Goal: Book appointment/travel/reservation

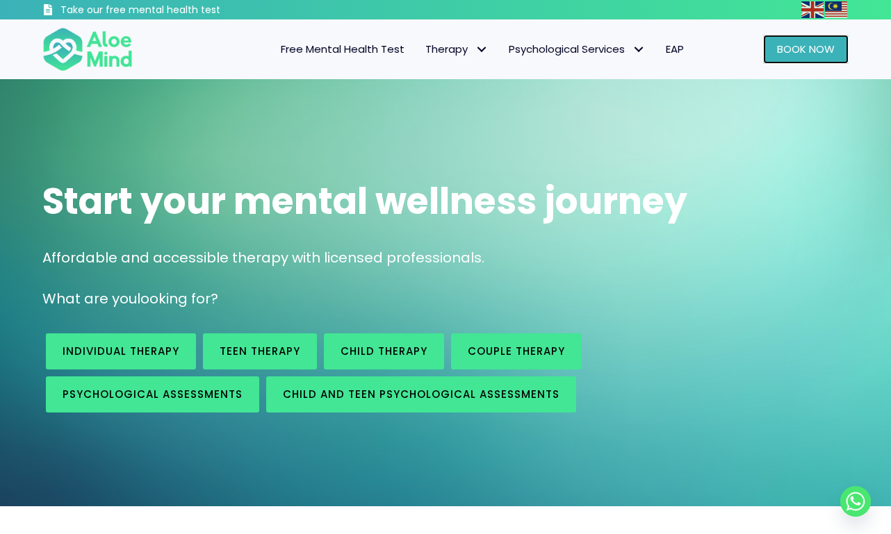
click at [802, 58] on link "Book Now" at bounding box center [805, 49] width 85 height 29
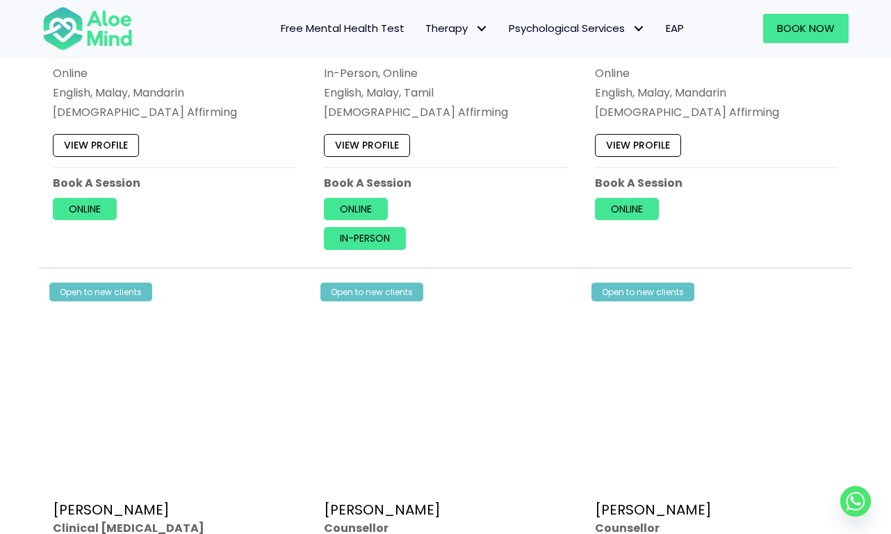
scroll to position [3094, 0]
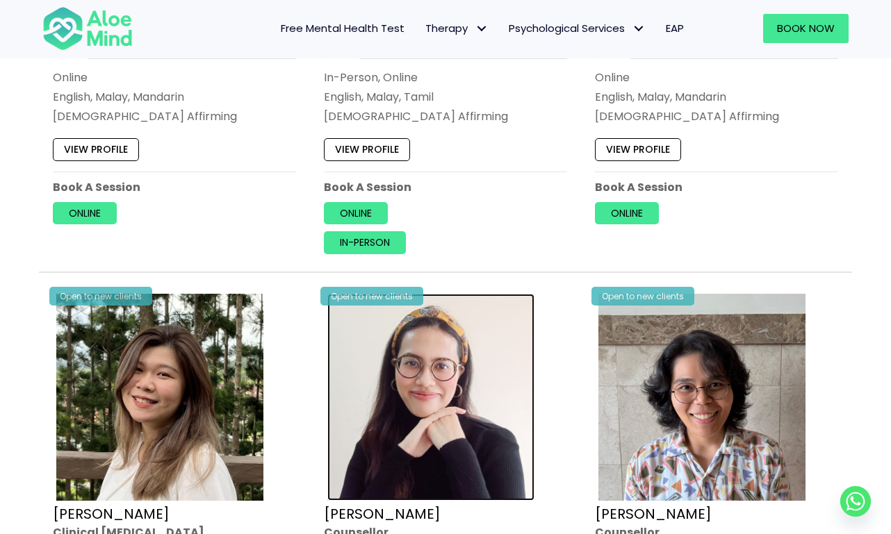
click at [425, 395] on img at bounding box center [430, 397] width 207 height 207
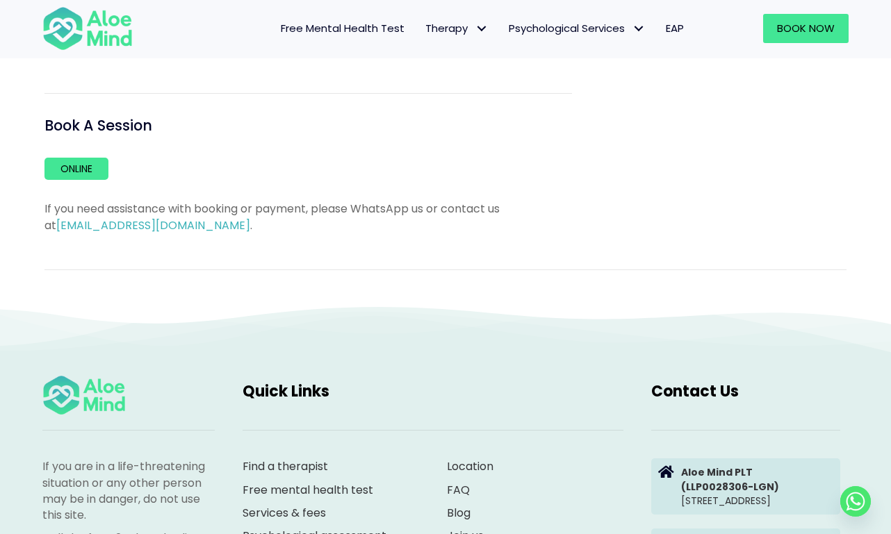
scroll to position [1040, 0]
click at [69, 158] on link "Online" at bounding box center [76, 169] width 64 height 22
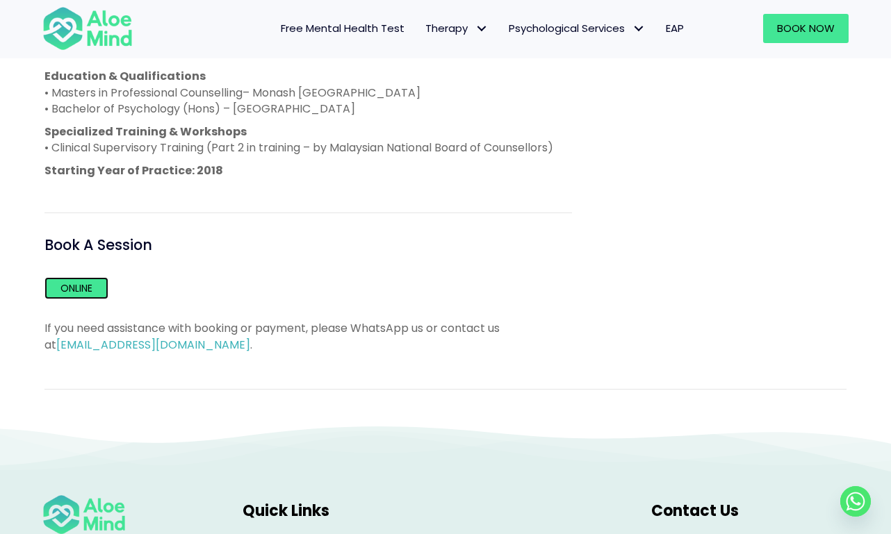
scroll to position [920, 0]
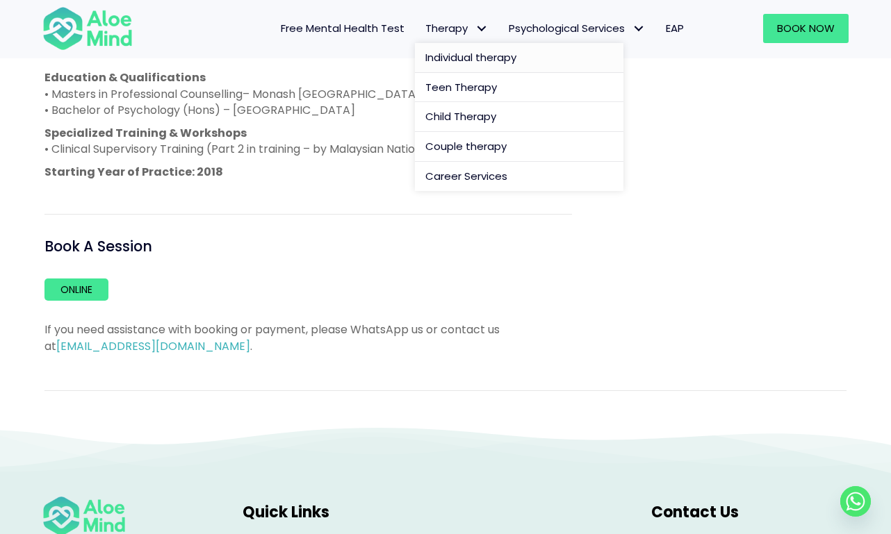
click at [443, 58] on span "Individual therapy" at bounding box center [470, 57] width 91 height 15
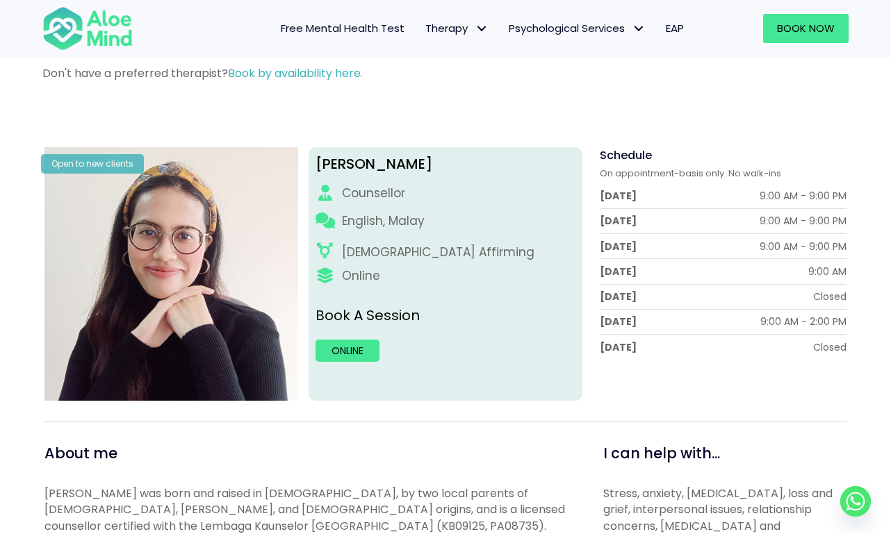
scroll to position [0, 0]
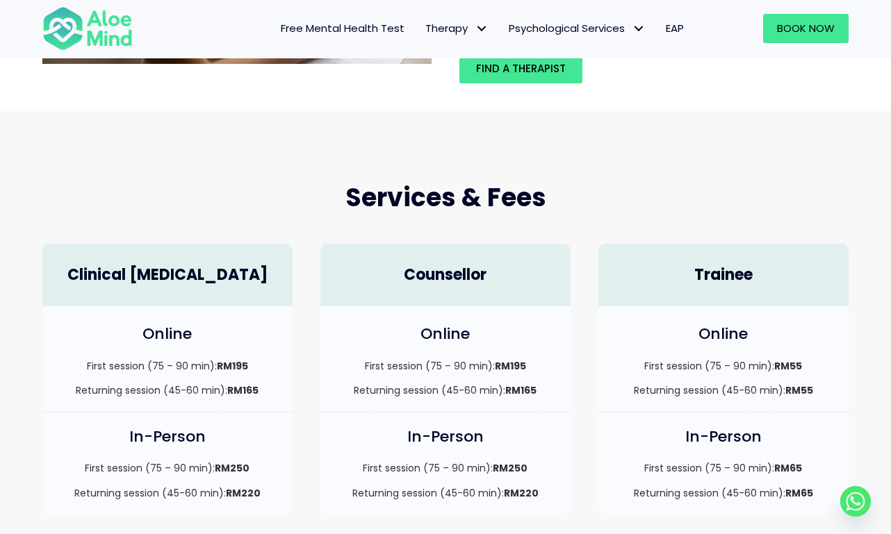
scroll to position [269, 0]
